Goal: Information Seeking & Learning: Check status

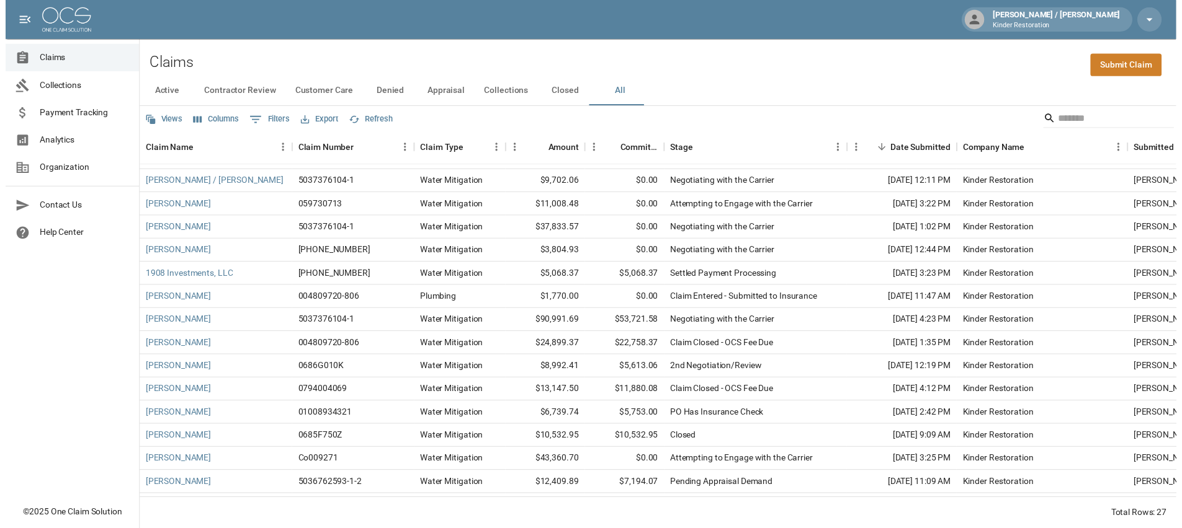
scroll to position [62, 0]
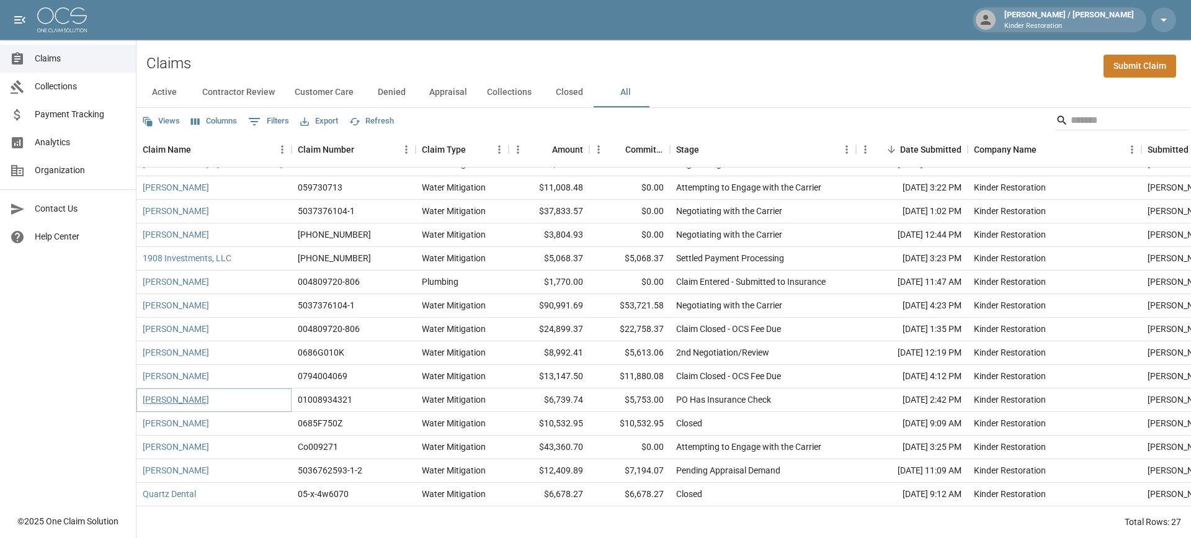
click at [167, 401] on link "David Nettrout" at bounding box center [176, 399] width 66 height 12
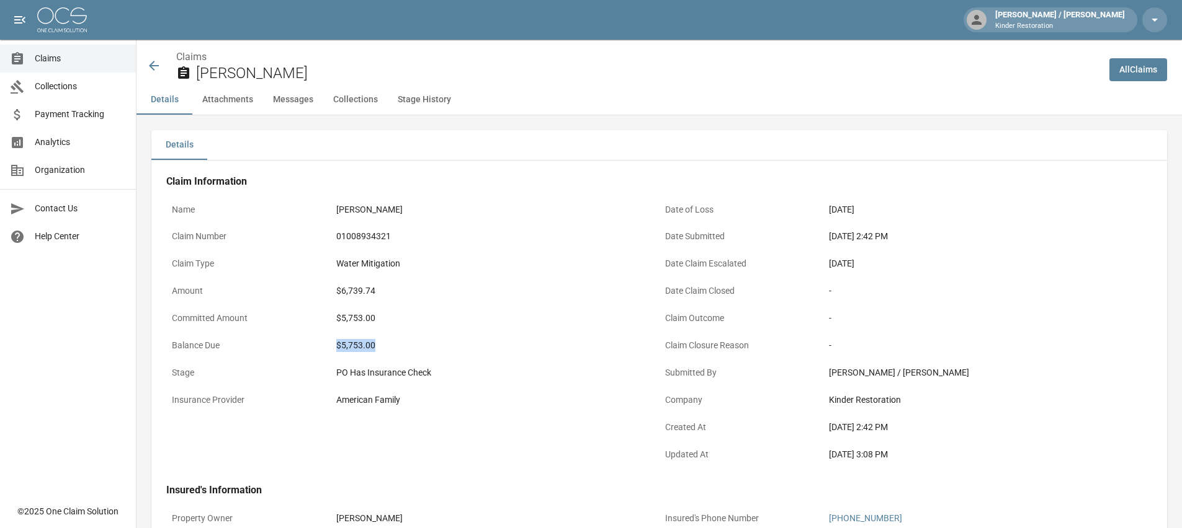
drag, startPoint x: 334, startPoint y: 345, endPoint x: 429, endPoint y: 337, distance: 95.2
click at [422, 342] on div "$5,753.00" at bounding box center [495, 346] width 329 height 24
click at [520, 151] on div "Details" at bounding box center [658, 145] width 1015 height 30
drag, startPoint x: 376, startPoint y: 348, endPoint x: 332, endPoint y: 345, distance: 44.1
click at [332, 345] on div "$5,753.00" at bounding box center [495, 346] width 329 height 24
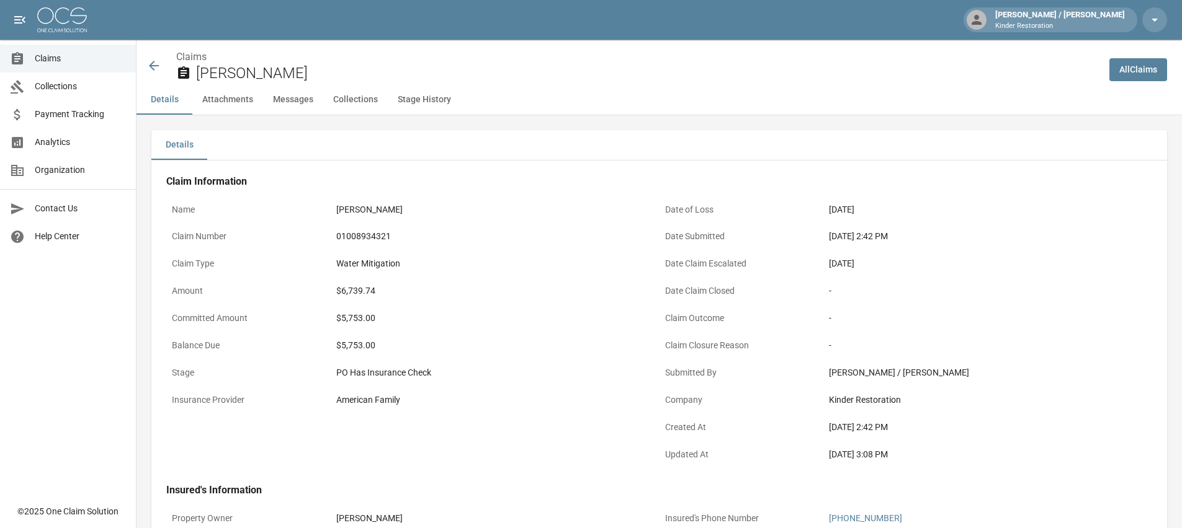
click at [468, 135] on div "Details" at bounding box center [658, 145] width 1015 height 30
drag, startPoint x: 342, startPoint y: 292, endPoint x: 428, endPoint y: 301, distance: 86.7
click at [424, 301] on div "$6,739.74" at bounding box center [495, 291] width 329 height 24
click at [453, 253] on div "Water Mitigation" at bounding box center [495, 264] width 329 height 24
drag, startPoint x: 341, startPoint y: 292, endPoint x: 443, endPoint y: 291, distance: 102.3
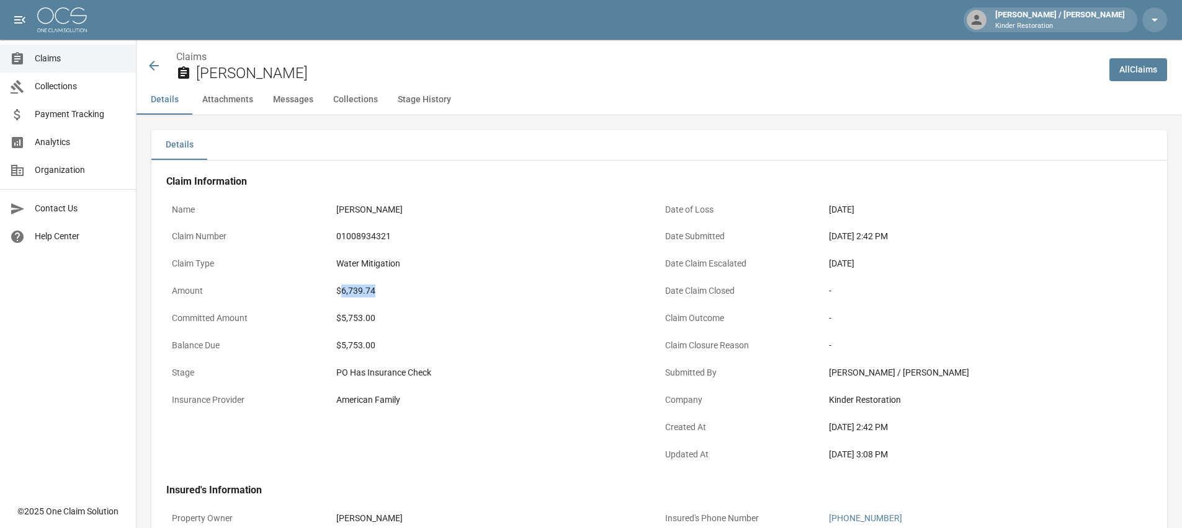
click at [434, 296] on div "$6,739.74" at bounding box center [495, 291] width 318 height 13
click at [468, 242] on div "01008934321" at bounding box center [495, 236] width 318 height 13
click at [564, 45] on div "Claims David Nettrout" at bounding box center [617, 62] width 963 height 45
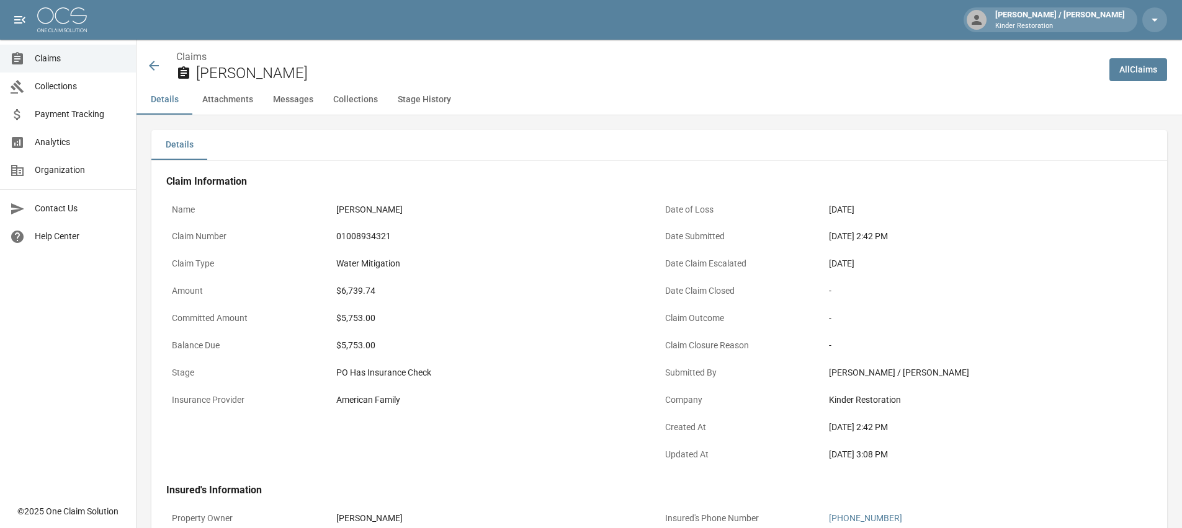
click at [564, 45] on div "Claims David Nettrout" at bounding box center [617, 62] width 963 height 45
drag, startPoint x: 339, startPoint y: 319, endPoint x: 392, endPoint y: 316, distance: 53.4
click at [392, 316] on div "$5,753.00" at bounding box center [495, 318] width 318 height 13
drag, startPoint x: 166, startPoint y: 316, endPoint x: 401, endPoint y: 317, distance: 235.7
click at [401, 317] on div "Claim Information Name David Nettrout Claim Number 01008934321 Claim Type Water…" at bounding box center [658, 481] width 1015 height 641
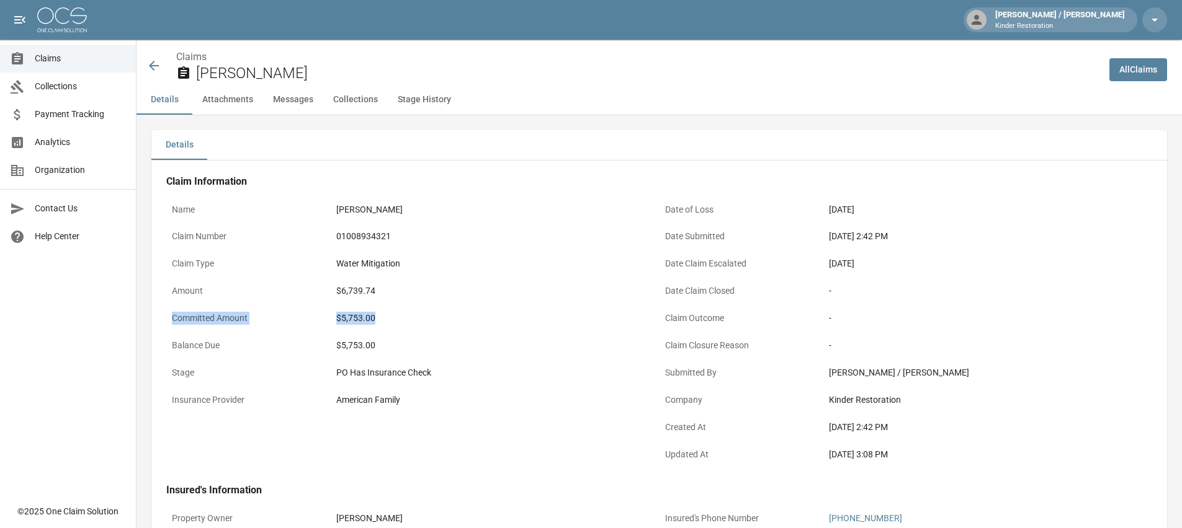
copy div "Committed Amount $5,753.00"
click at [603, 174] on div "Claim Information Name David Nettrout Claim Number 01008934321 Claim Type Water…" at bounding box center [658, 481] width 1015 height 641
